Goal: Navigation & Orientation: Understand site structure

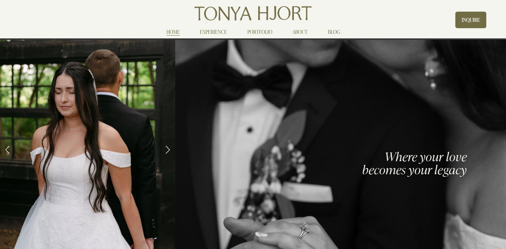
click at [209, 30] on link "EXPERIENCE" at bounding box center [213, 32] width 27 height 8
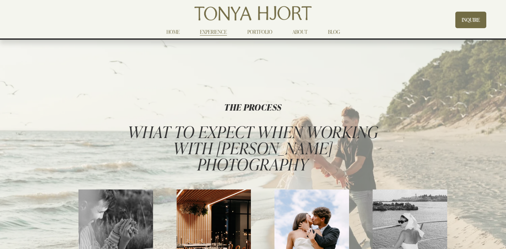
click at [263, 33] on link "PORTFOLIO" at bounding box center [260, 32] width 25 height 8
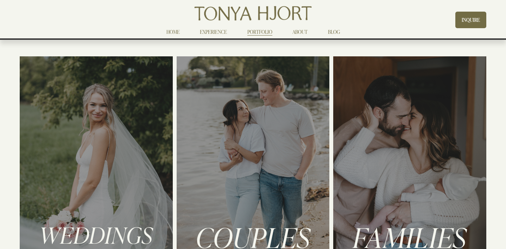
click at [299, 32] on link "ABOUT" at bounding box center [300, 32] width 15 height 8
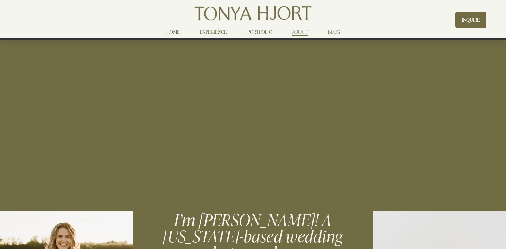
click at [171, 33] on link "HOME" at bounding box center [173, 32] width 13 height 8
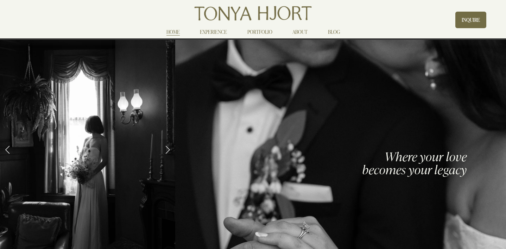
click at [219, 33] on link "EXPERIENCE" at bounding box center [213, 32] width 27 height 8
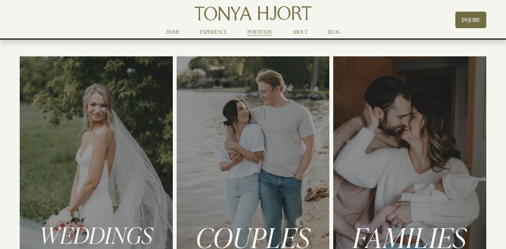
click at [175, 31] on link "HOME" at bounding box center [173, 32] width 13 height 8
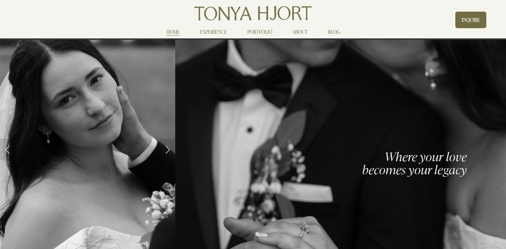
click at [208, 31] on link "EXPERIENCE" at bounding box center [213, 32] width 27 height 8
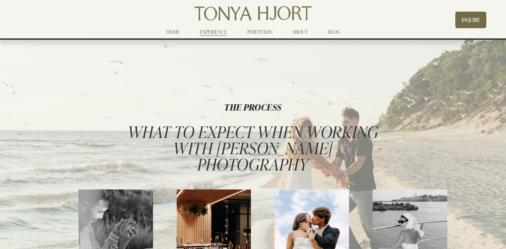
click at [257, 33] on link "PORTFOLIO" at bounding box center [260, 32] width 25 height 8
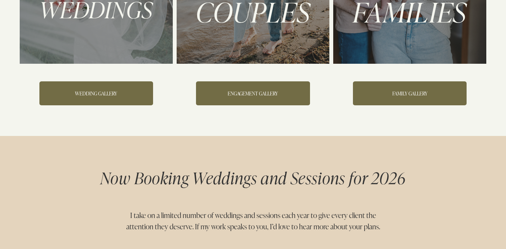
scroll to position [228, 0]
